Goal: Use online tool/utility: Utilize a website feature to perform a specific function

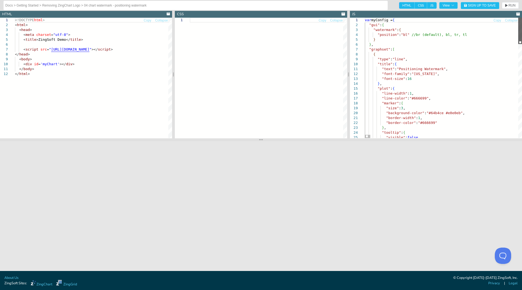
click at [518, 20] on div at bounding box center [520, 31] width 4 height 26
click at [512, 5] on span "RUN" at bounding box center [511, 5] width 7 height 3
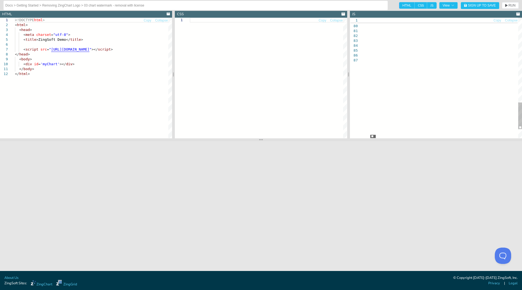
click at [374, 136] on div at bounding box center [372, 136] width 5 height 3
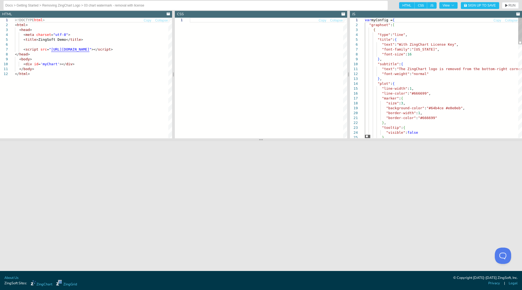
click at [365, 135] on div at bounding box center [367, 136] width 5 height 3
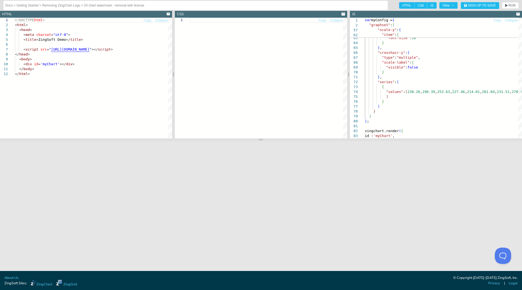
click at [436, 2] on span "JS" at bounding box center [432, 5] width 10 height 7
click at [431, 2] on input "JS" at bounding box center [429, 4] width 4 height 4
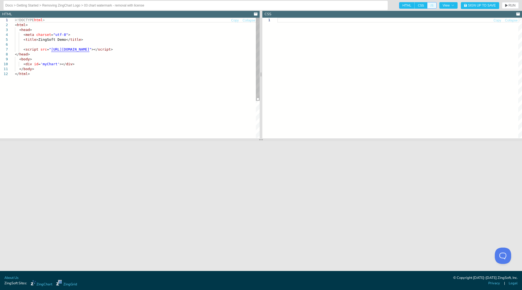
click at [435, 3] on span "JS" at bounding box center [432, 5] width 10 height 7
click at [431, 3] on input "JS" at bounding box center [429, 4] width 4 height 4
checkbox input "true"
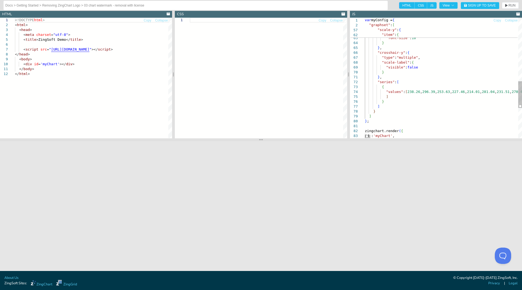
click at [425, 3] on span "CSS" at bounding box center [420, 5] width 13 height 7
click at [418, 3] on input "CSS" at bounding box center [416, 4] width 4 height 4
checkbox input "false"
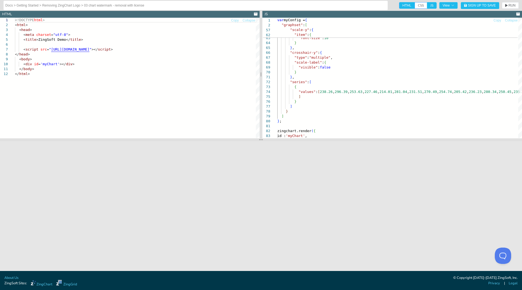
click at [409, 5] on span "HTML" at bounding box center [406, 5] width 15 height 7
click at [403, 5] on input "HTML" at bounding box center [401, 4] width 4 height 4
checkbox input "false"
